Goal: Information Seeking & Learning: Check status

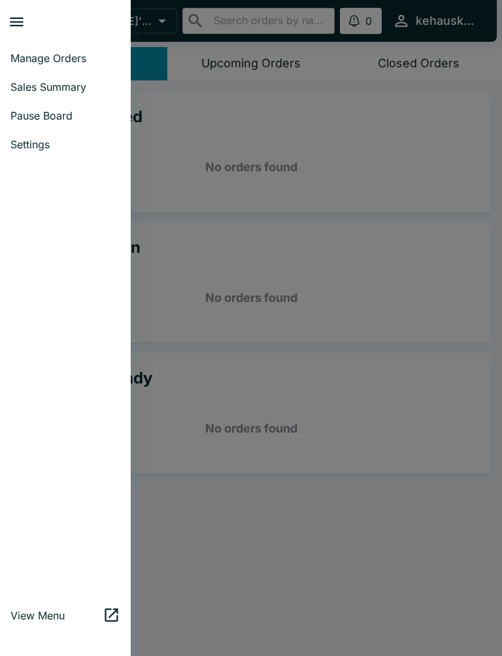
click at [69, 52] on span "Manage Orders" at bounding box center [65, 58] width 110 height 13
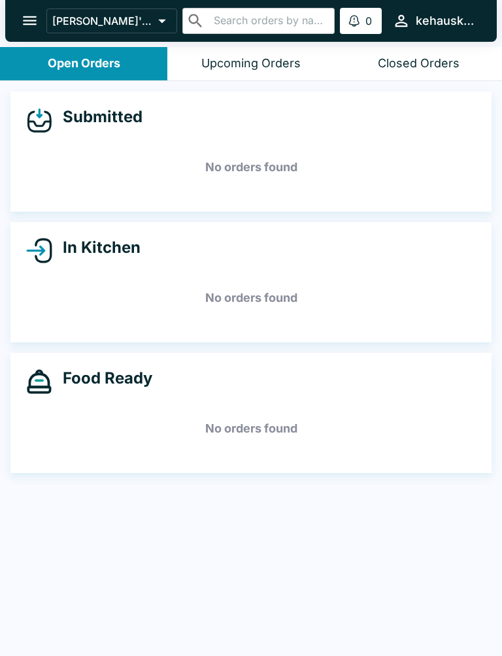
click at [31, 23] on icon "open drawer" at bounding box center [30, 21] width 18 height 18
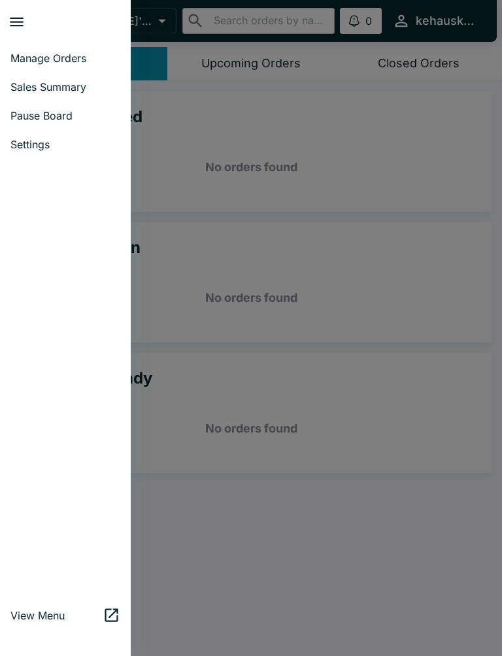
click at [75, 81] on span "Sales Summary" at bounding box center [65, 86] width 110 height 13
select select "03:00"
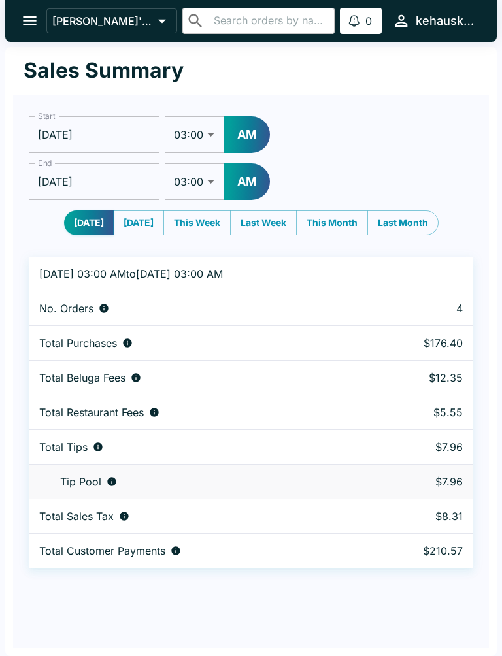
click at [139, 225] on button "[DATE]" at bounding box center [138, 222] width 51 height 25
type input "[DATE]"
click at [81, 223] on button "[DATE]" at bounding box center [89, 222] width 51 height 25
type input "[DATE]"
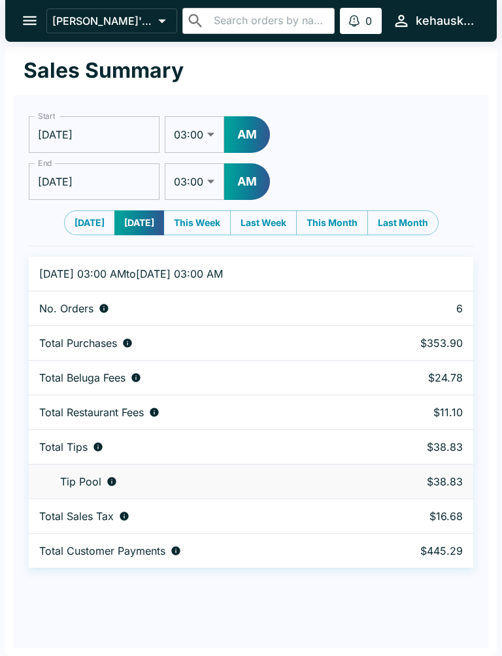
type input "[DATE]"
click at [90, 125] on input "[DATE]" at bounding box center [94, 134] width 131 height 37
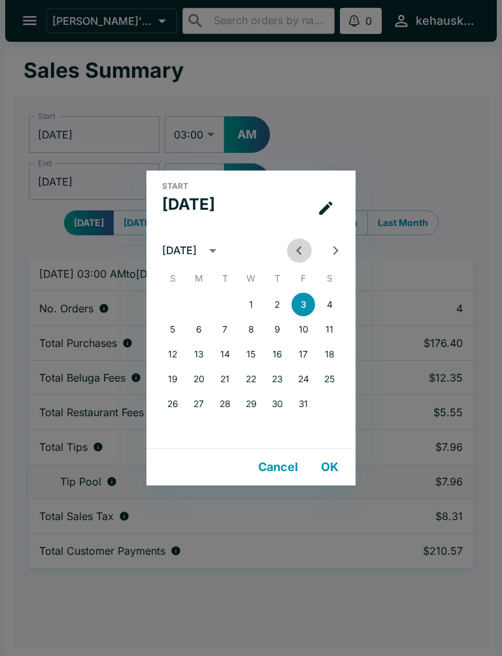
click at [293, 247] on icon "Previous month" at bounding box center [299, 251] width 18 height 18
click at [205, 299] on button "1" at bounding box center [199, 305] width 24 height 24
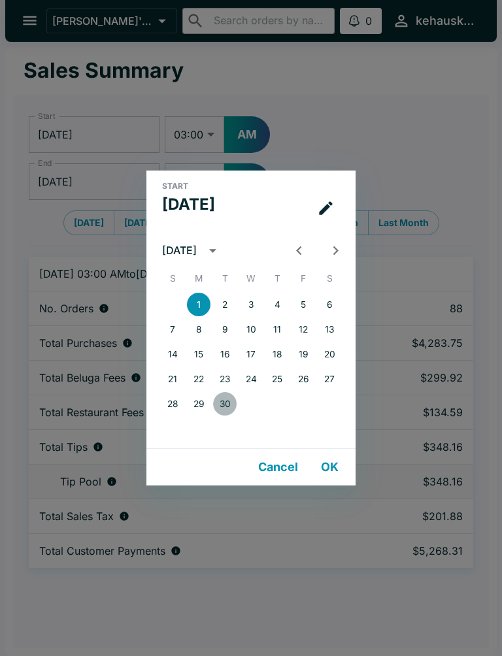
click at [217, 406] on button "30" at bounding box center [225, 404] width 24 height 24
type input "[DATE]"
click at [329, 464] on button "OK" at bounding box center [329, 467] width 42 height 26
